Goal: Task Accomplishment & Management: Manage account settings

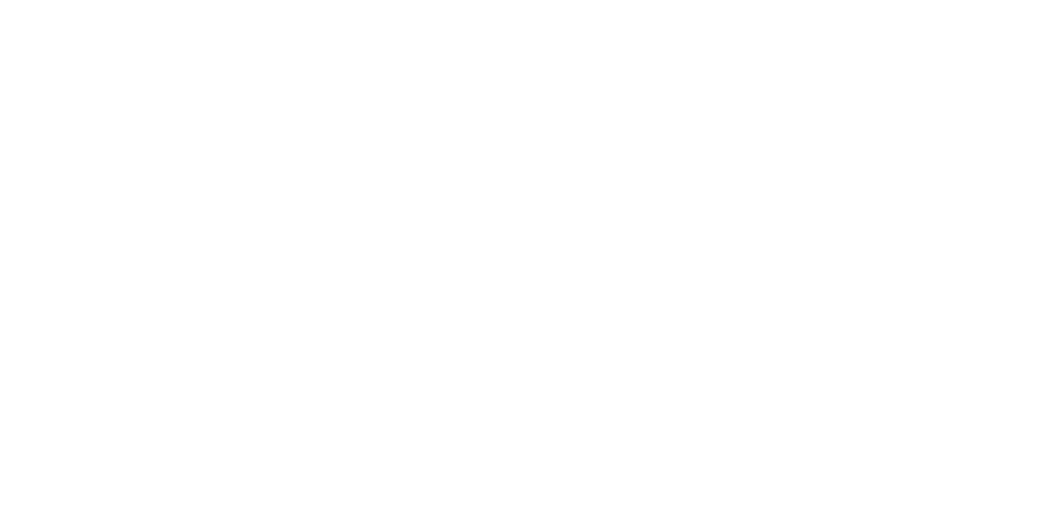
click at [648, 91] on button "Close" at bounding box center [837, 90] width 59 height 26
click at [215, 214] on button "Tracking" at bounding box center [138, 223] width 154 height 41
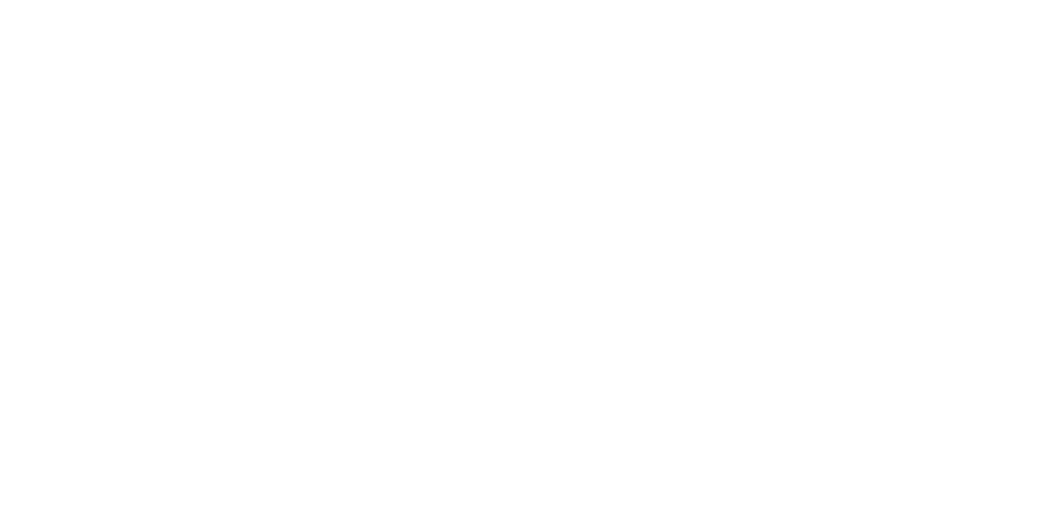
scroll to position [1362, 0]
click at [215, 233] on button "Tracking" at bounding box center [138, 223] width 154 height 41
click at [645, 400] on icon "button" at bounding box center [641, 404] width 8 height 8
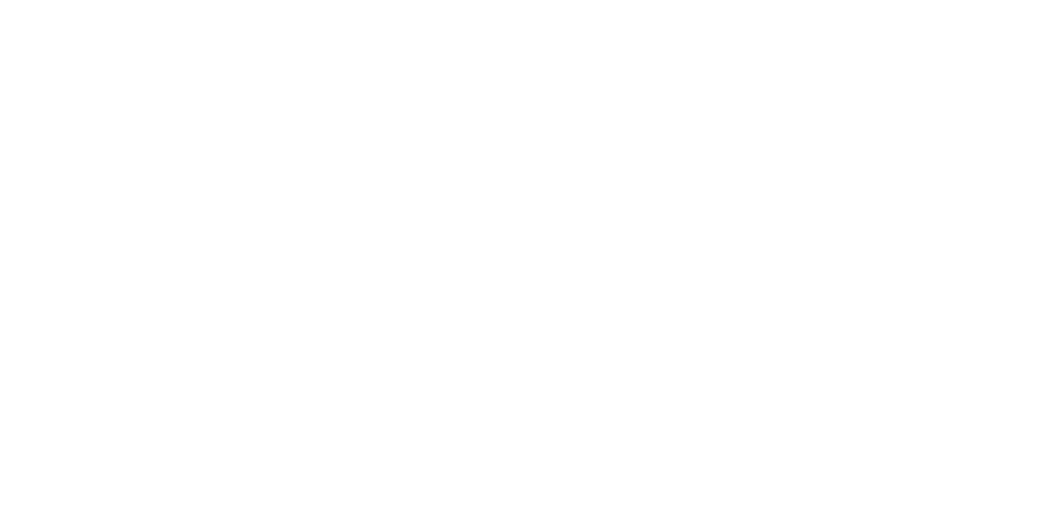
click at [512, 256] on button "Clock Off" at bounding box center [467, 257] width 89 height 26
click at [867, 89] on button "Close" at bounding box center [837, 90] width 59 height 26
click at [867, 84] on button "Close" at bounding box center [837, 90] width 59 height 26
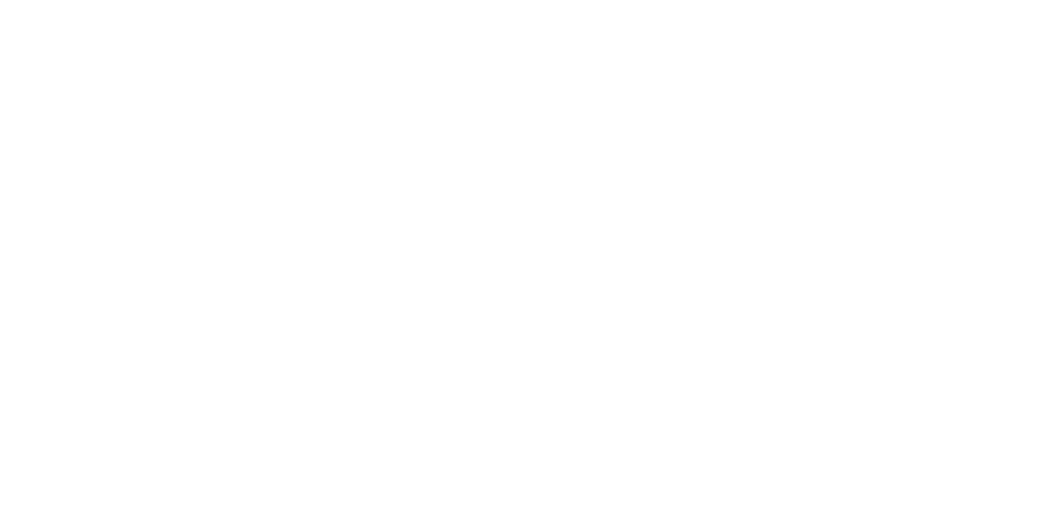
scroll to position [2426, 0]
click at [215, 212] on button "Tracking" at bounding box center [138, 223] width 154 height 41
click at [725, 431] on div at bounding box center [664, 424] width 122 height 40
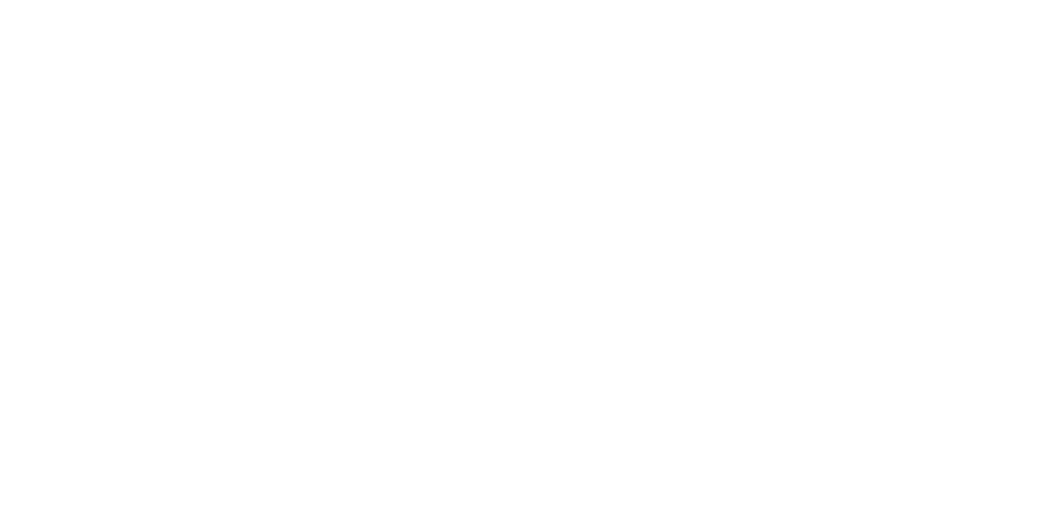
click at [636, 378] on button "button" at bounding box center [626, 369] width 20 height 20
type input "ma"
click at [512, 258] on button "Clock On" at bounding box center [467, 257] width 89 height 26
click at [953, 103] on button "Add manual time entry" at bounding box center [884, 102] width 137 height 26
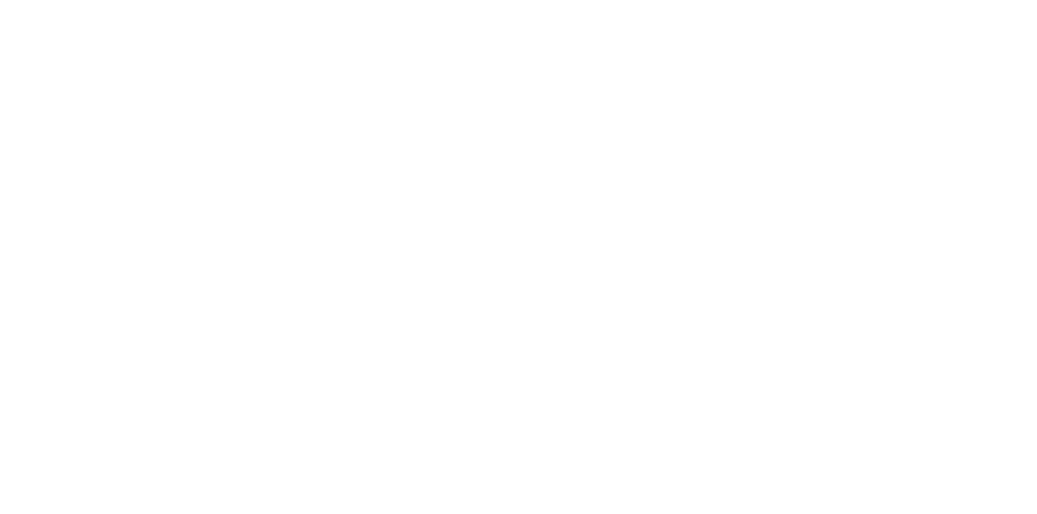
type input "ma"
click at [512, 256] on button "Continue" at bounding box center [467, 257] width 89 height 26
click at [755, 261] on input at bounding box center [519, 262] width 472 height 24
click at [755, 263] on input "10/10/25" at bounding box center [519, 262] width 472 height 24
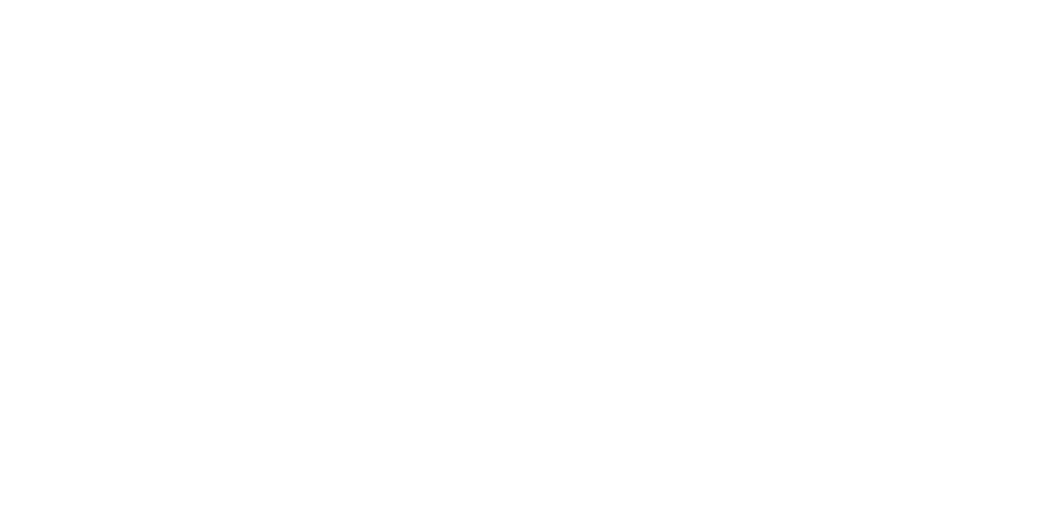
type input "10/10/2025"
click at [755, 337] on input at bounding box center [519, 333] width 472 height 24
type input "07:30 AM"
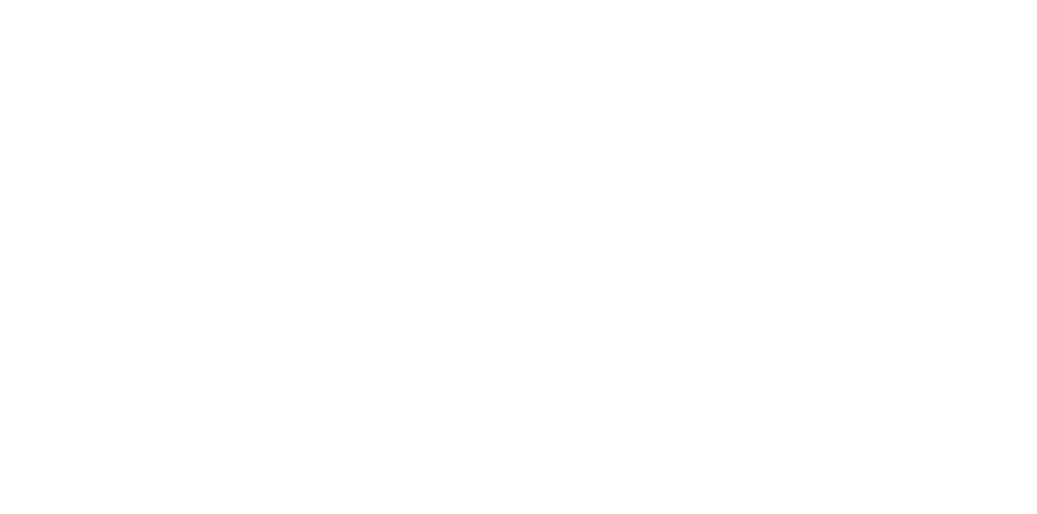
click at [755, 363] on div "Start time 07:30 AM" at bounding box center [518, 336] width 473 height 71
click at [755, 401] on input at bounding box center [519, 404] width 472 height 24
type input "09:54 AM"
type input "2"
type input "24"
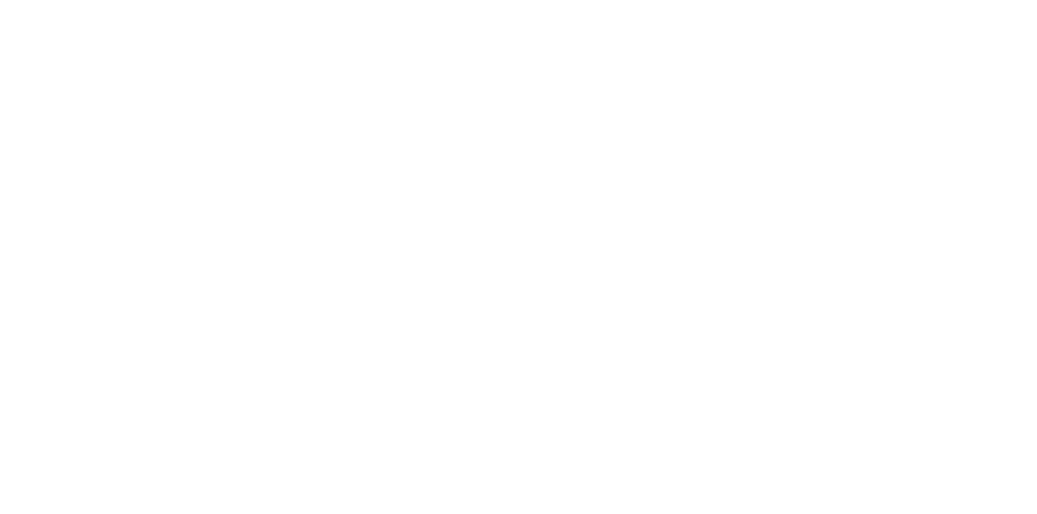
click at [755, 428] on div "Finish time 09:54 AM" at bounding box center [518, 407] width 473 height 71
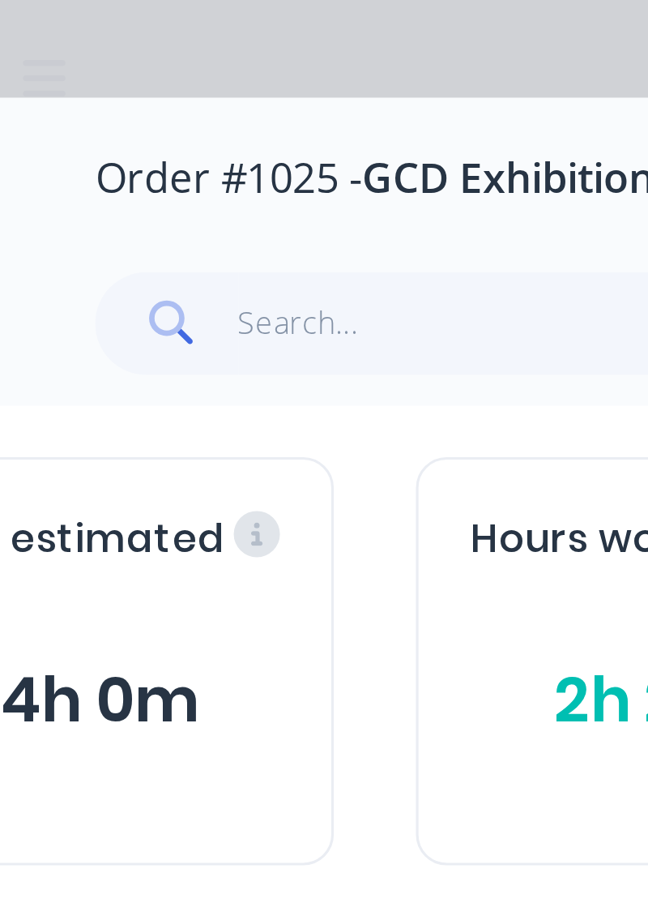
scroll to position [2037, 0]
